Goal: Information Seeking & Learning: Check status

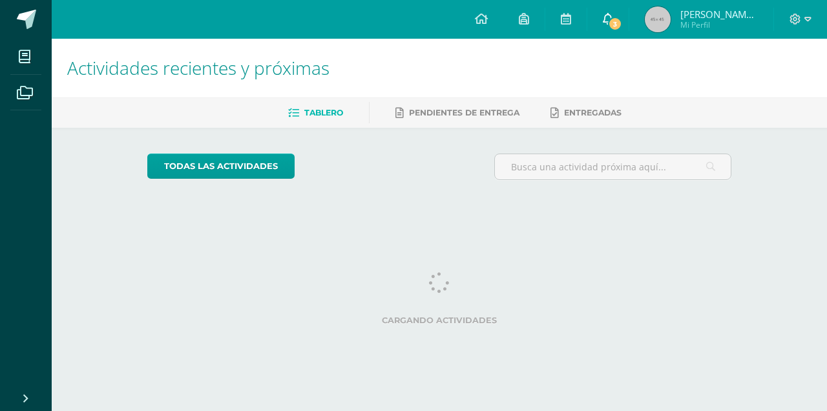
click at [612, 21] on span "3" at bounding box center [615, 24] width 14 height 14
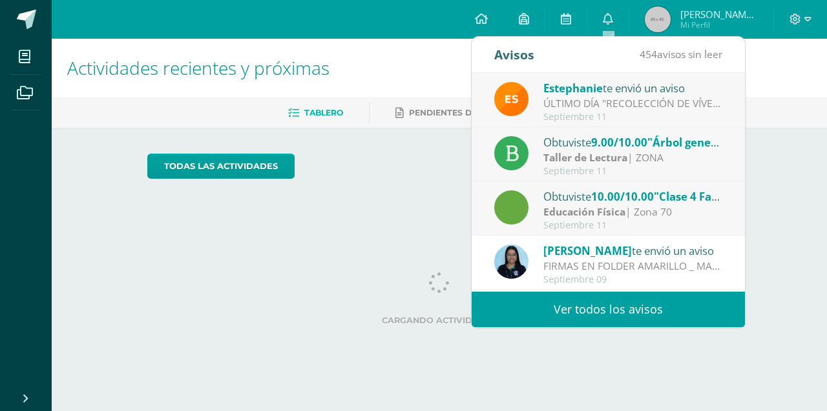
click at [572, 220] on div "Septiembre 11" at bounding box center [633, 225] width 180 height 11
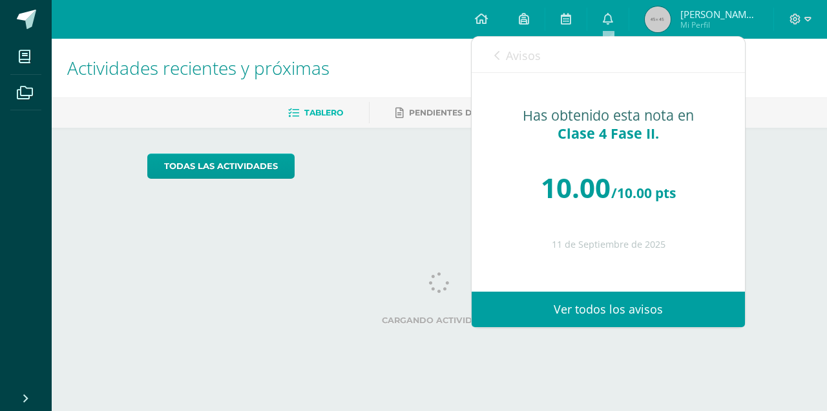
click at [502, 54] on link "Avisos" at bounding box center [517, 55] width 47 height 37
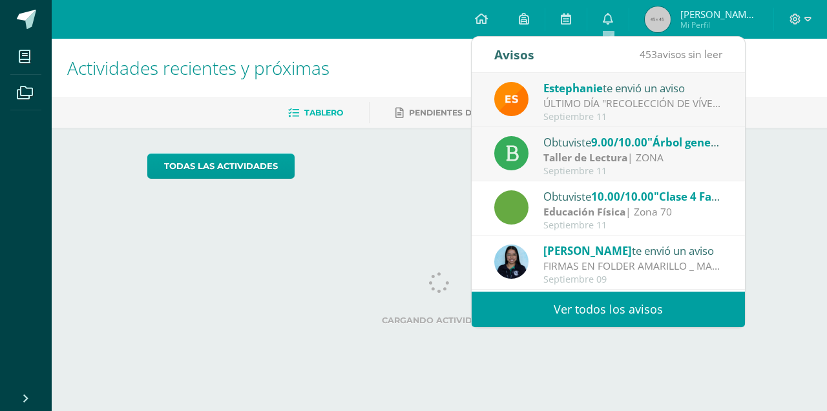
click at [628, 165] on div "Taller de Lectura | ZONA" at bounding box center [633, 157] width 180 height 15
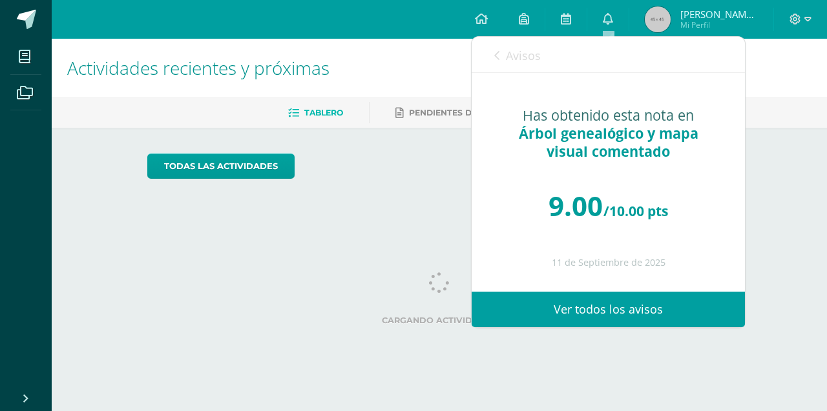
click at [506, 51] on span "Avisos" at bounding box center [523, 56] width 35 height 16
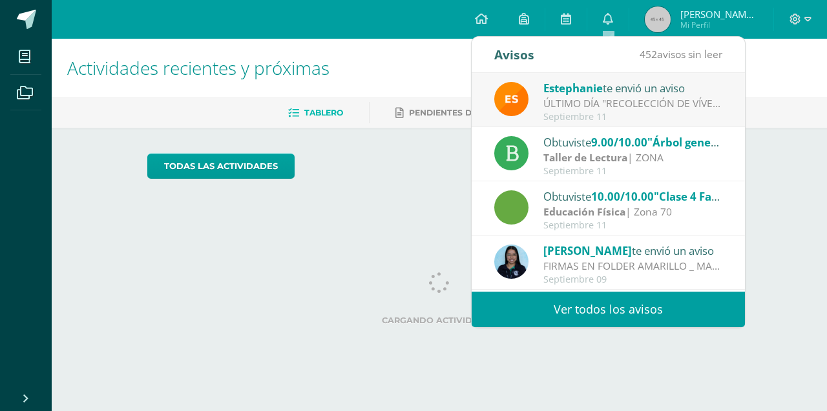
click at [566, 124] on div "[PERSON_NAME] te envió un aviso ÚLTIMO DÍA "RECOLECCIÓN DE VÍVERES": Queridos P…" at bounding box center [608, 100] width 273 height 54
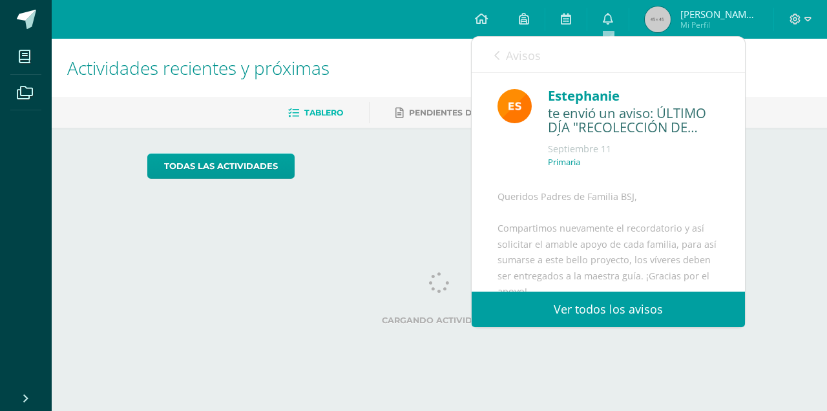
click at [501, 60] on link "Avisos" at bounding box center [517, 55] width 47 height 37
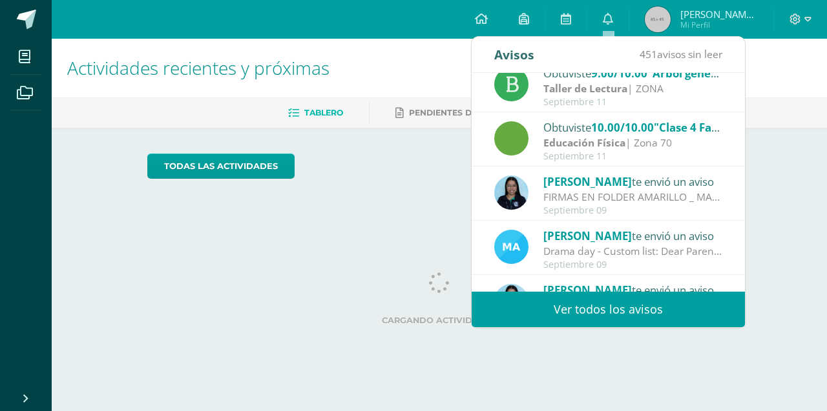
scroll to position [70, 0]
click at [574, 192] on div "FIRMAS EN FOLDER AMARILLO _ MATEMÁTICA: Estimados padres de familia, les solici…" at bounding box center [633, 196] width 180 height 15
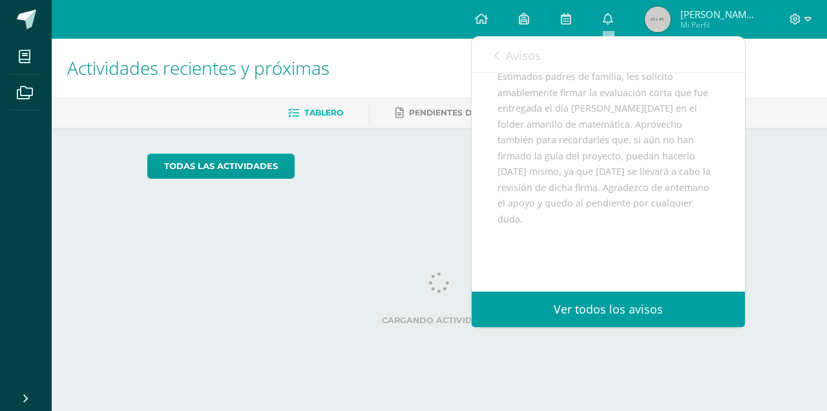
scroll to position [123, 0]
click at [499, 49] on link "Avisos" at bounding box center [517, 55] width 47 height 37
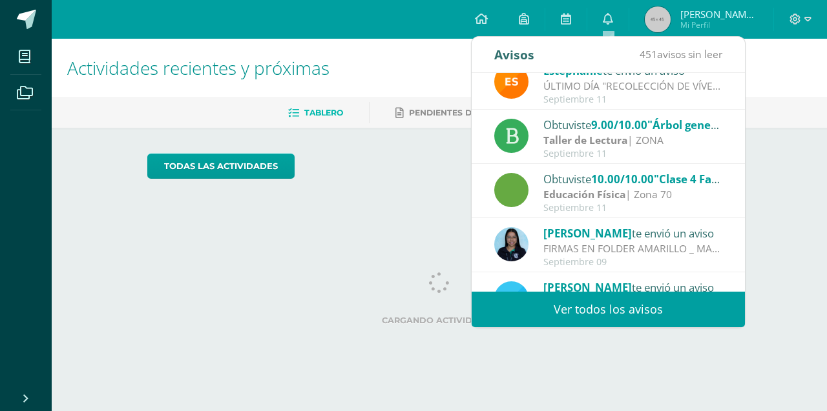
scroll to position [0, 0]
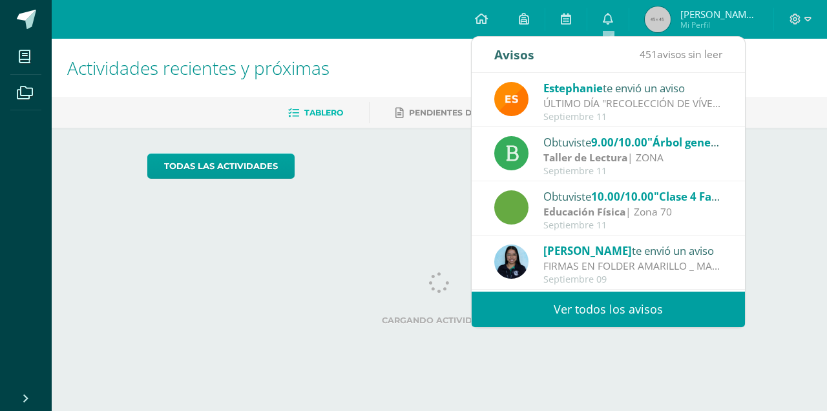
click at [616, 163] on strong "Taller de Lectura" at bounding box center [585, 157] width 84 height 14
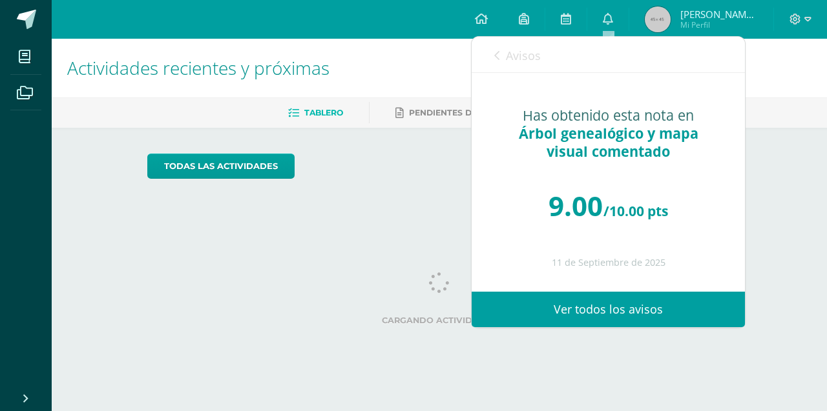
click at [616, 163] on div "Has obtenido esta nota en Árbol genealógico y mapa visual comentado 9.00 /10.00…" at bounding box center [608, 182] width 273 height 218
click at [618, 134] on span "Árbol genealógico y mapa visual comentado" at bounding box center [609, 142] width 180 height 37
click at [495, 57] on icon at bounding box center [496, 55] width 5 height 10
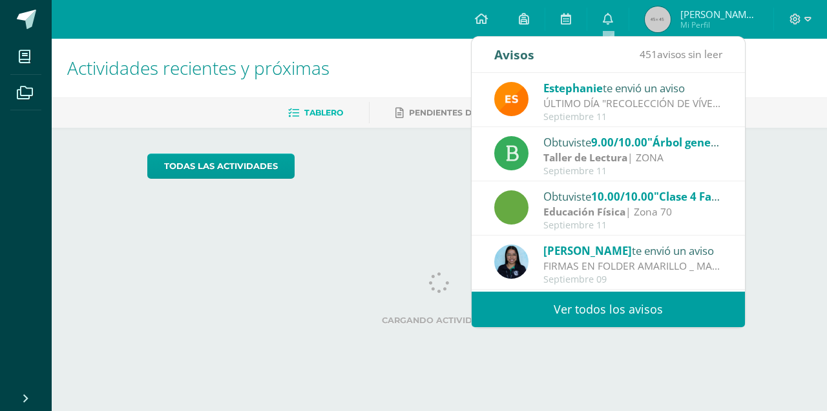
click at [585, 198] on div "Obtuviste 10.00/10.00 "Clase 4 Fase II." en Educación Física" at bounding box center [633, 196] width 180 height 17
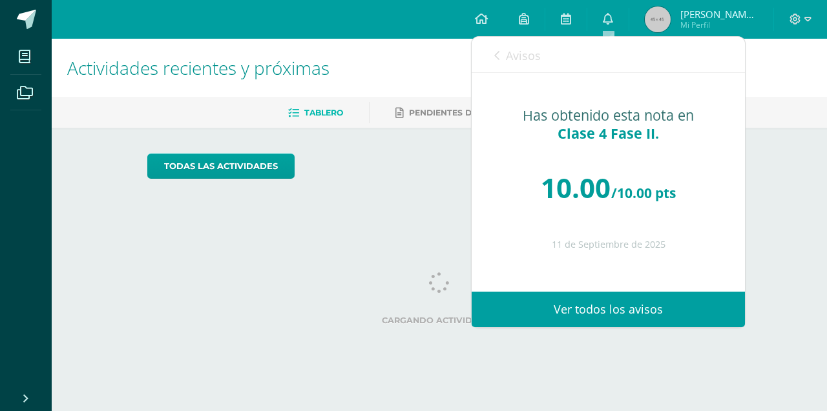
click at [504, 55] on link "Avisos" at bounding box center [517, 55] width 47 height 37
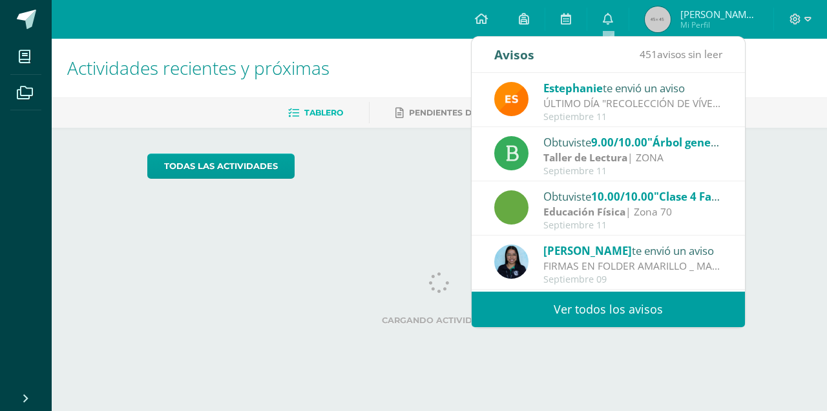
click at [624, 105] on div "ÚLTIMO DÍA "RECOLECCIÓN DE VÍVERES": Queridos Padres de Familia BSJ, Compartimo…" at bounding box center [633, 103] width 180 height 15
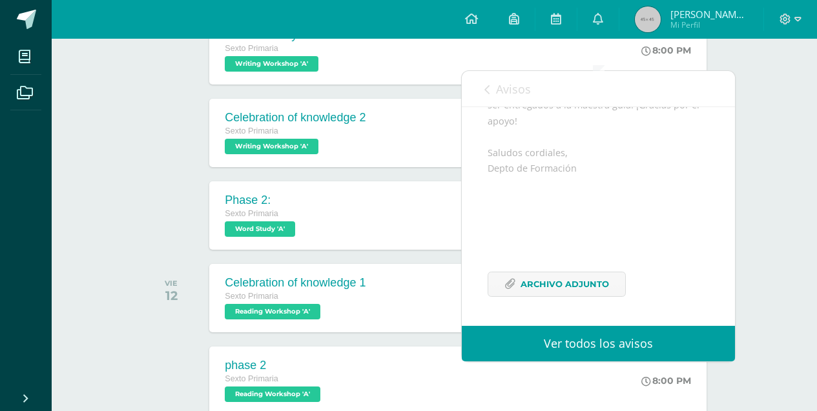
scroll to position [482, 0]
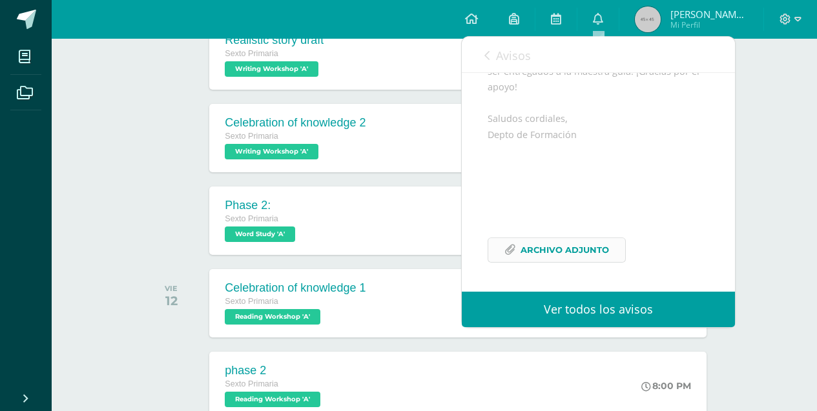
click at [606, 249] on span "Archivo Adjunto" at bounding box center [565, 250] width 88 height 24
click at [489, 51] on icon at bounding box center [486, 55] width 5 height 10
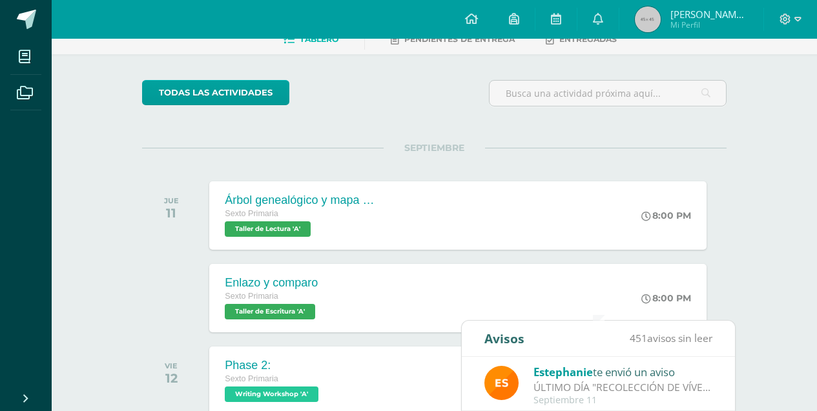
scroll to position [72, 0]
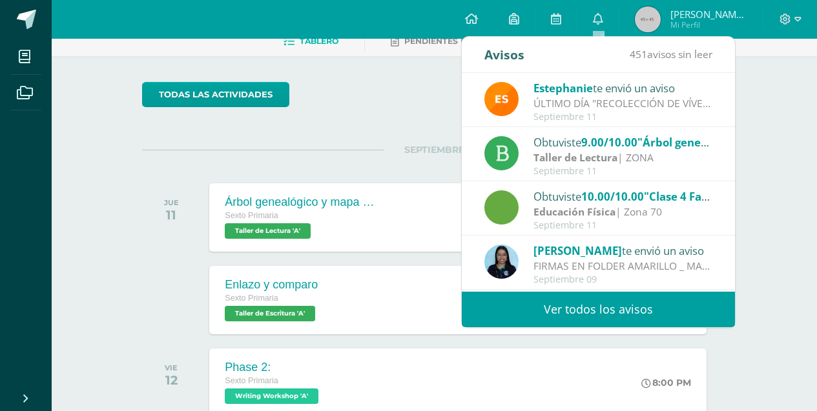
click at [422, 117] on div "todas las Actividades" at bounding box center [434, 100] width 595 height 37
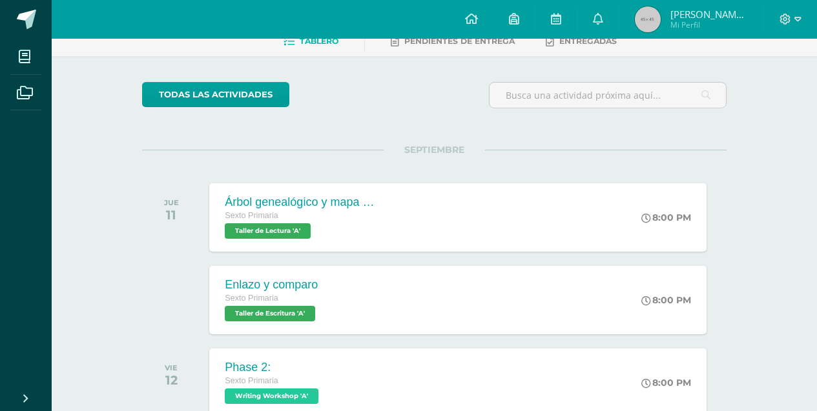
scroll to position [0, 0]
